Goal: Information Seeking & Learning: Learn about a topic

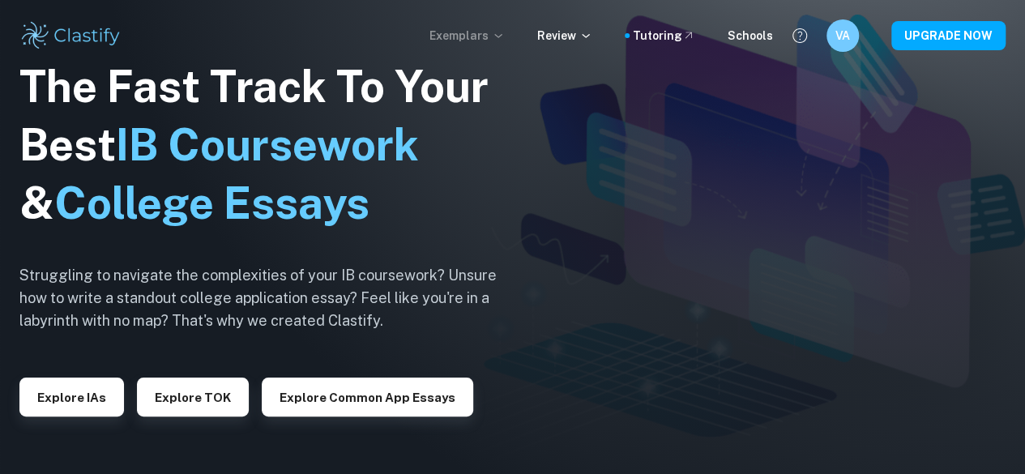
click at [467, 39] on p "Exemplars" at bounding box center [466, 36] width 75 height 18
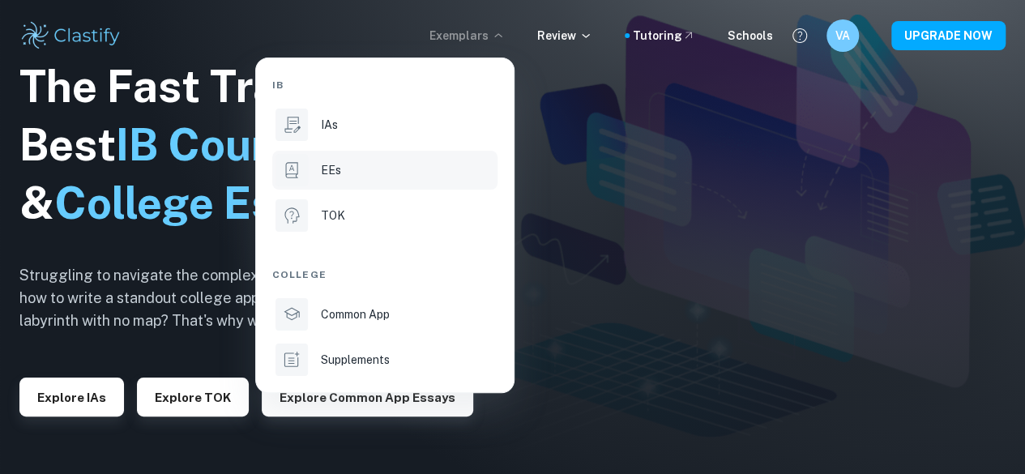
click at [335, 173] on p "EEs" at bounding box center [331, 170] width 20 height 18
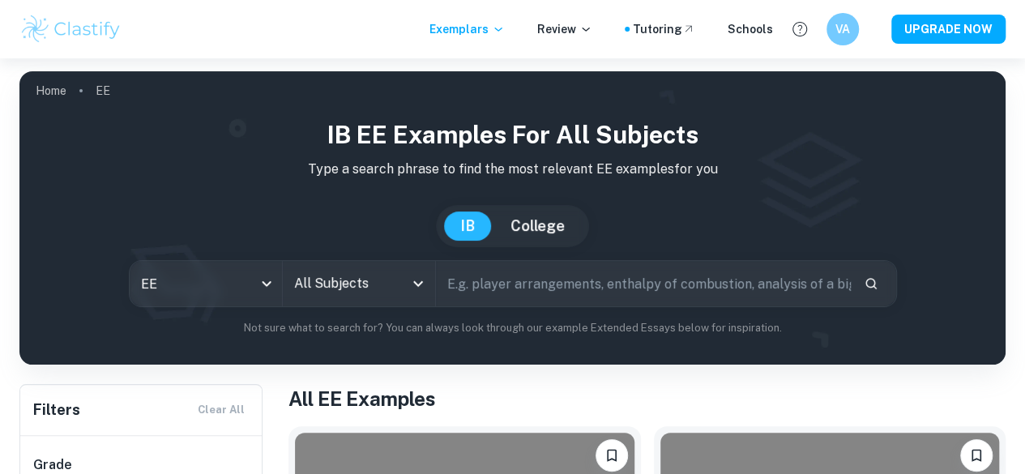
click at [345, 281] on input "All Subjects" at bounding box center [346, 283] width 113 height 31
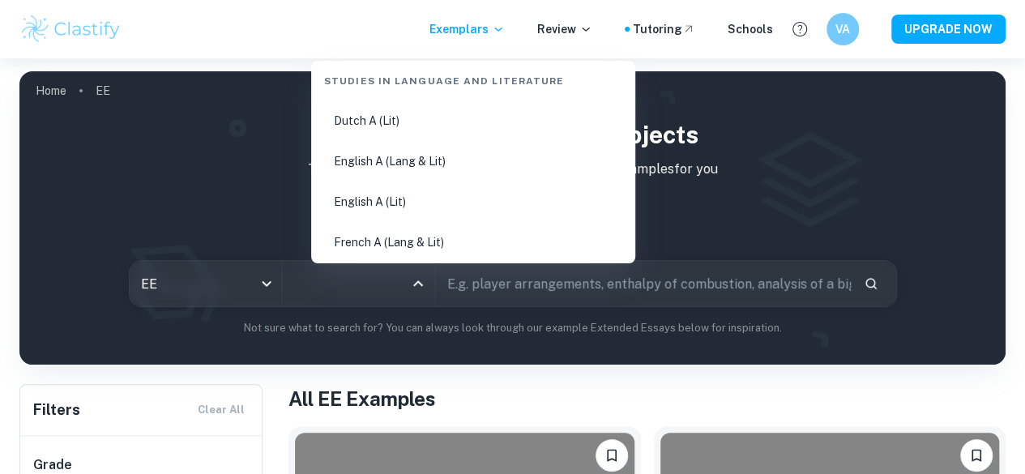
scroll to position [206, 0]
click at [412, 153] on li "English A (Lang & Lit)" at bounding box center [473, 157] width 311 height 37
type input "English A (Lang & Lit)"
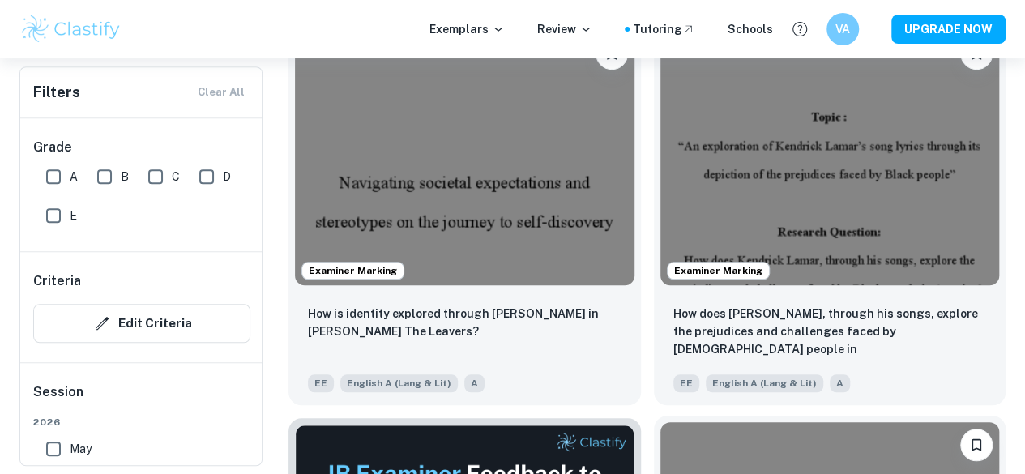
scroll to position [400, 0]
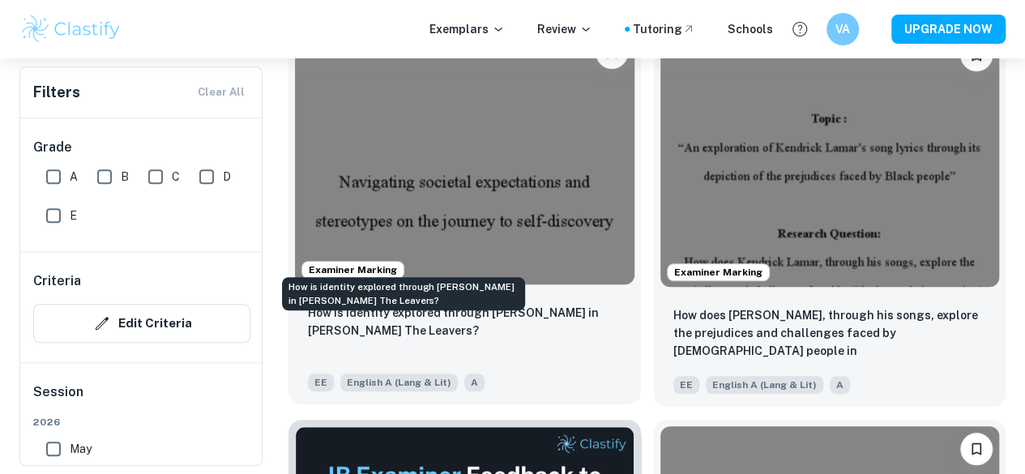
click at [431, 304] on p "How is identity explored through [PERSON_NAME] in [PERSON_NAME] The Leavers?" at bounding box center [465, 322] width 314 height 36
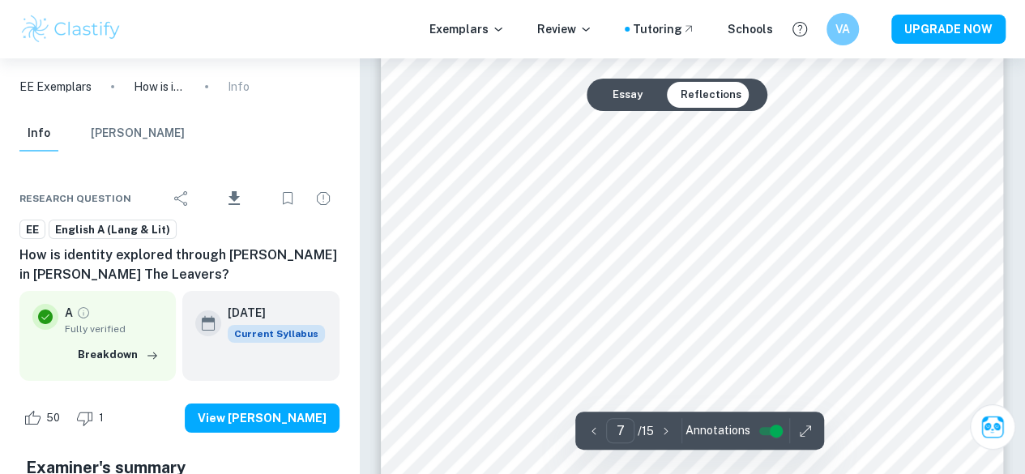
scroll to position [5908, 0]
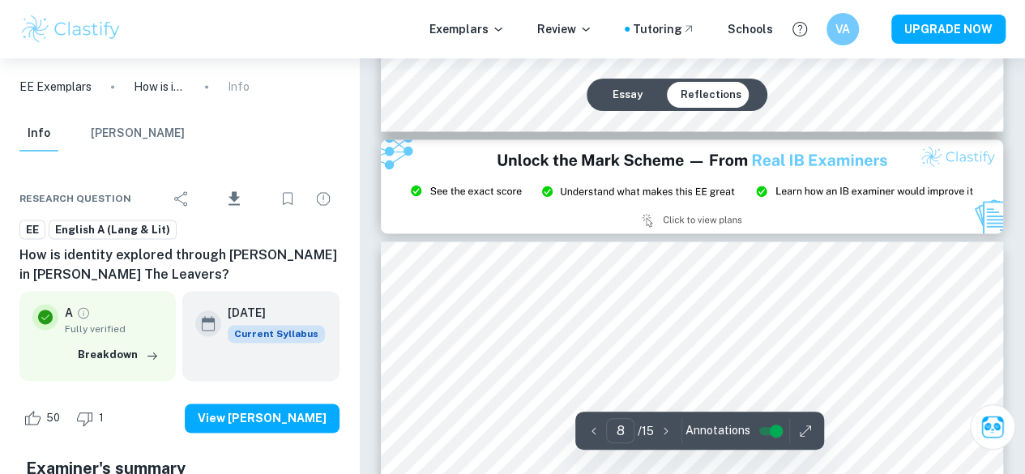
type input "9"
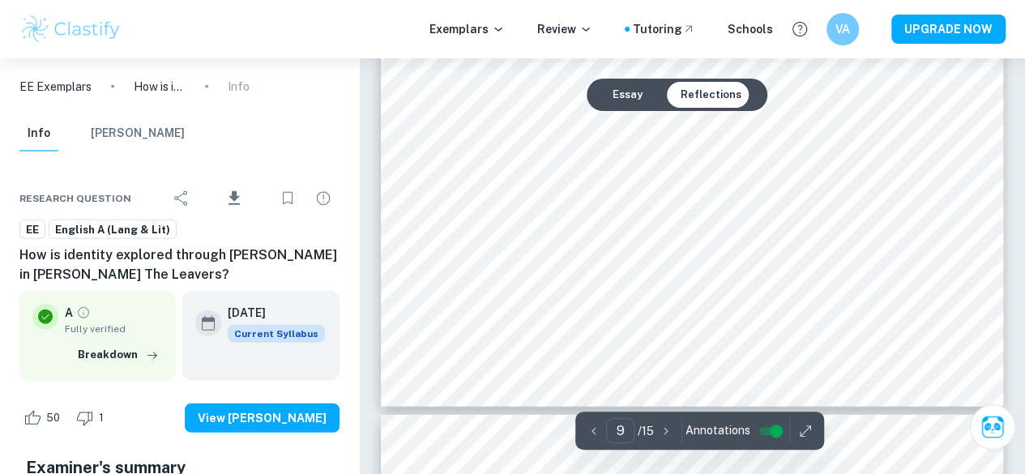
scroll to position [7942, 0]
